Goal: Book appointment/travel/reservation

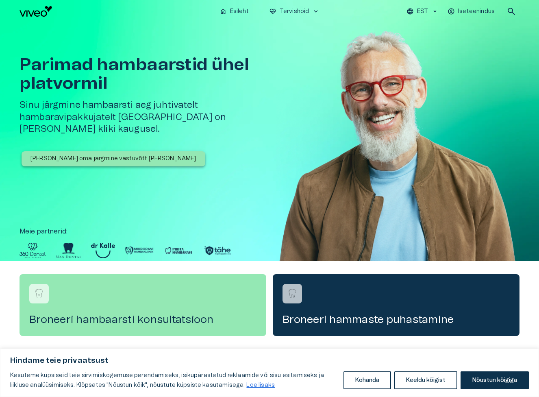
click at [106, 154] on p "[PERSON_NAME] oma järgmine vastuvõtt [PERSON_NAME]" at bounding box center [113, 158] width 166 height 9
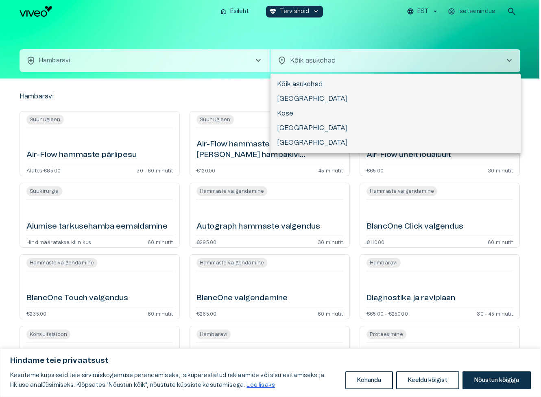
click at [303, 63] on body "Hindame teie privaatsust Kasutame küpsiseid teie sirvimiskogemuse parandamiseks…" at bounding box center [270, 198] width 541 height 397
click at [155, 21] on div at bounding box center [270, 198] width 541 height 397
click at [305, 59] on body "Hindame teie privaatsust Kasutame küpsiseid teie sirvimiskogemuse parandamiseks…" at bounding box center [270, 198] width 541 height 397
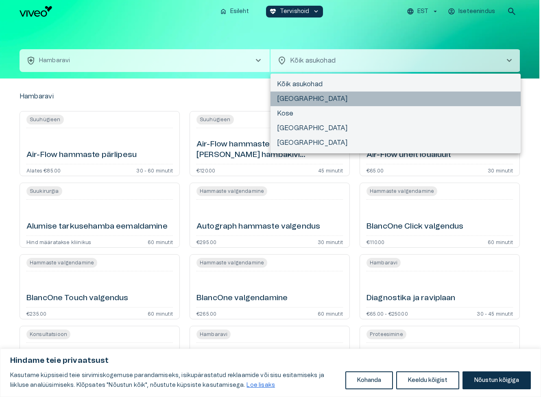
click at [282, 104] on li "[GEOGRAPHIC_DATA]" at bounding box center [395, 98] width 250 height 15
type input "**********"
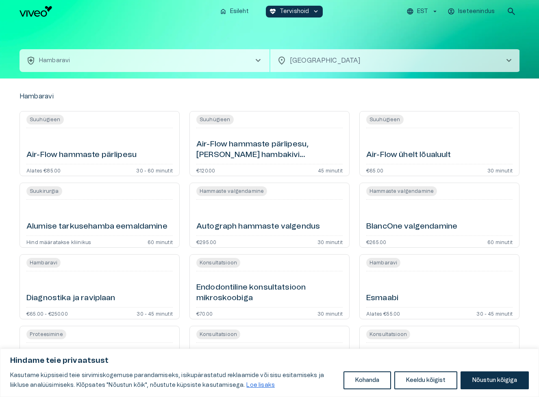
click at [207, 56] on button "health_and_safety [PERSON_NAME] chevron_right" at bounding box center [145, 60] width 250 height 23
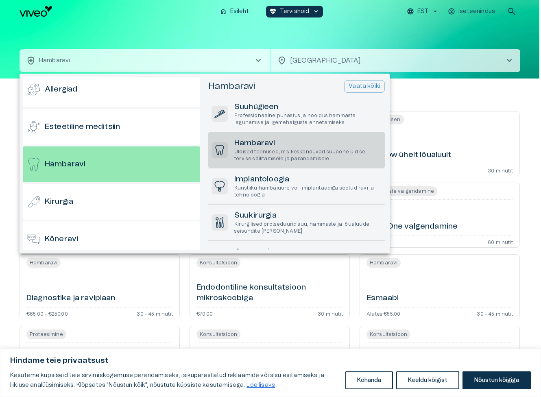
click at [270, 150] on p "Üldised teenused, mis keskenduvad suuõõne üldise tervise säilitamisele ja paran…" at bounding box center [307, 155] width 147 height 14
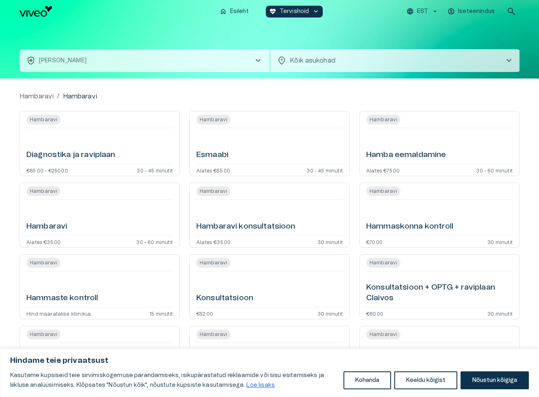
click at [264, 152] on div "Esmaabi" at bounding box center [269, 145] width 146 height 29
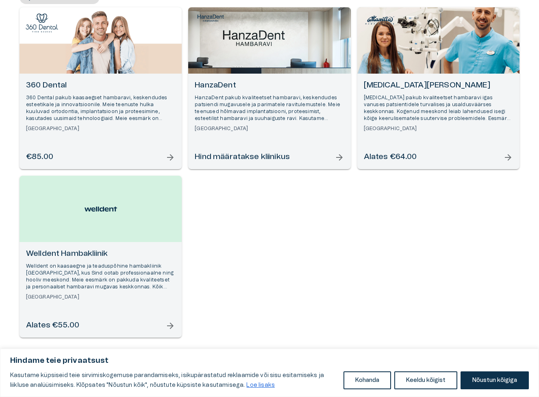
scroll to position [114, 0]
click at [66, 246] on div "Welldent Hambakliinik Welldent on kaasaegne ja teaduspõhine hambakliinik [GEOGR…" at bounding box center [101, 290] width 162 height 96
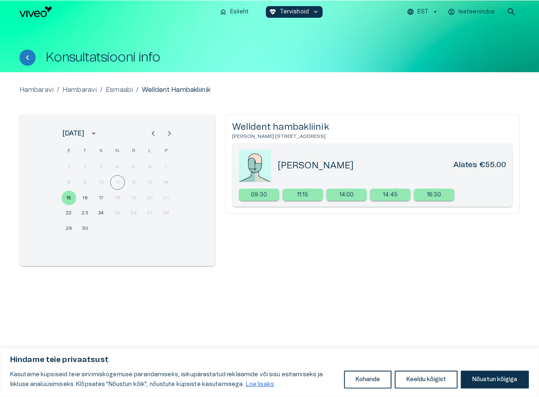
scroll to position [65, 0]
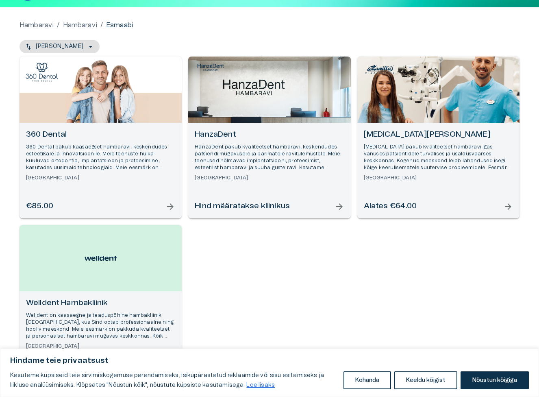
click at [63, 174] on h6 "[GEOGRAPHIC_DATA]" at bounding box center [100, 177] width 149 height 7
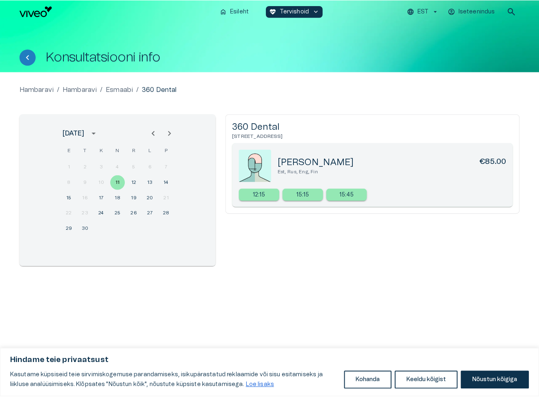
scroll to position [65, 0]
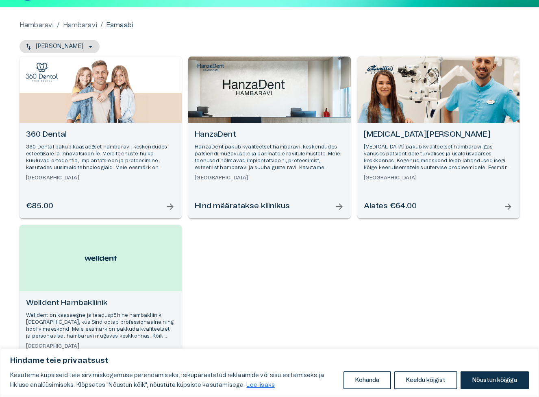
click at [282, 160] on p "HanzaDent pakub kvaliteetset hambaravi, keskendudes patsiendi mugavusele ja par…" at bounding box center [269, 157] width 149 height 28
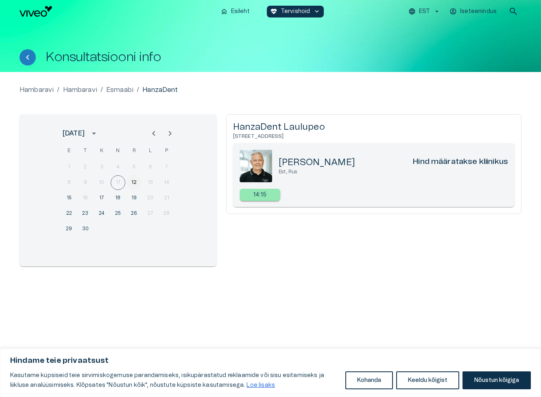
click at [133, 183] on button "12" at bounding box center [134, 182] width 15 height 15
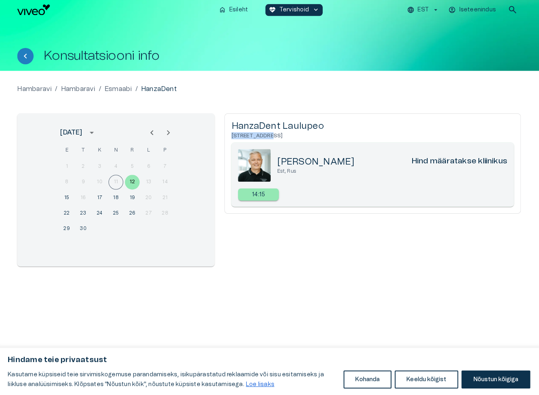
drag, startPoint x: 230, startPoint y: 135, endPoint x: 262, endPoint y: 134, distance: 32.1
click at [262, 134] on h6 "[STREET_ADDRESS]" at bounding box center [372, 136] width 280 height 7
copy h6 "Laulupeo tn 2"
